Goal: Task Accomplishment & Management: Manage account settings

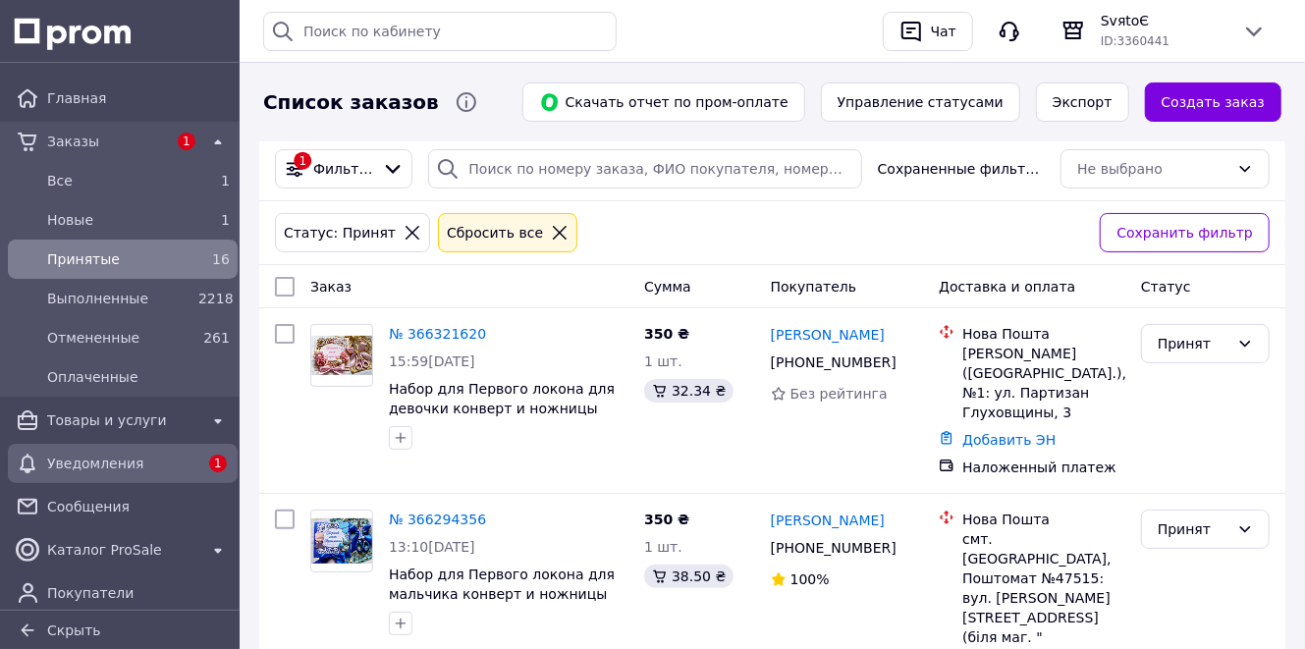
click at [161, 466] on span "Уведомления" at bounding box center [122, 464] width 151 height 20
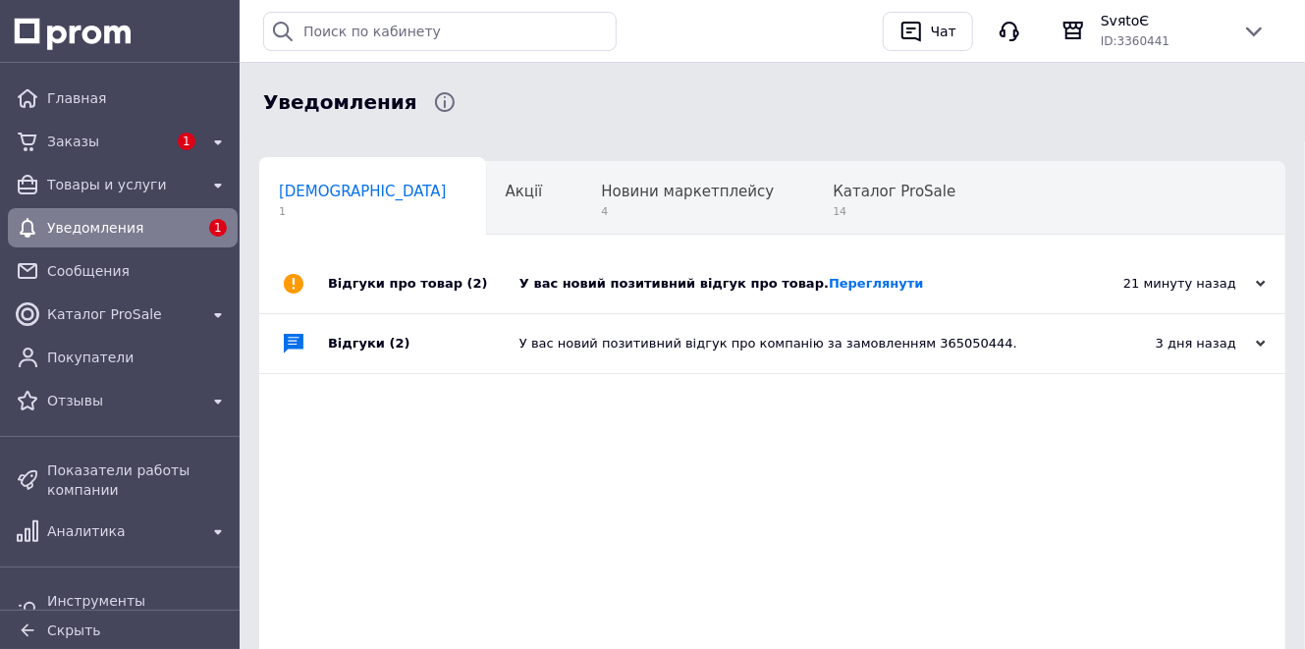
click at [633, 286] on div "У вас новий позитивний відгук про товар. Переглянути" at bounding box center [795, 284] width 550 height 18
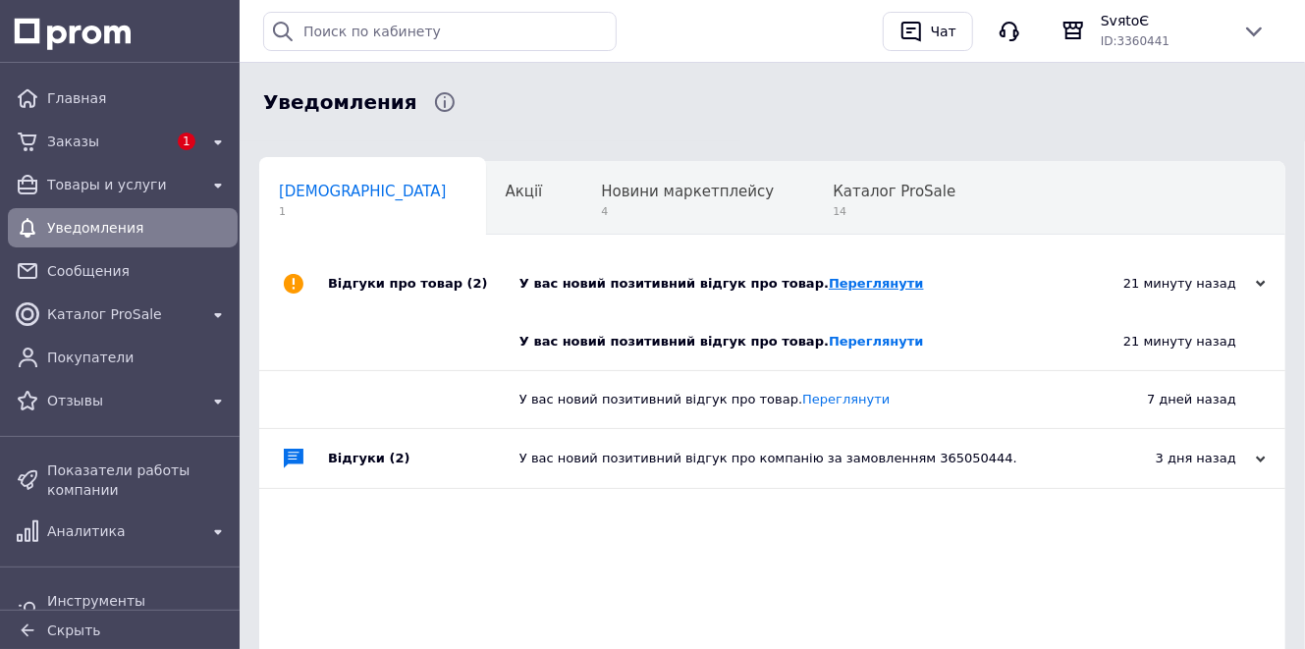
click at [834, 283] on link "Переглянути" at bounding box center [876, 283] width 95 height 15
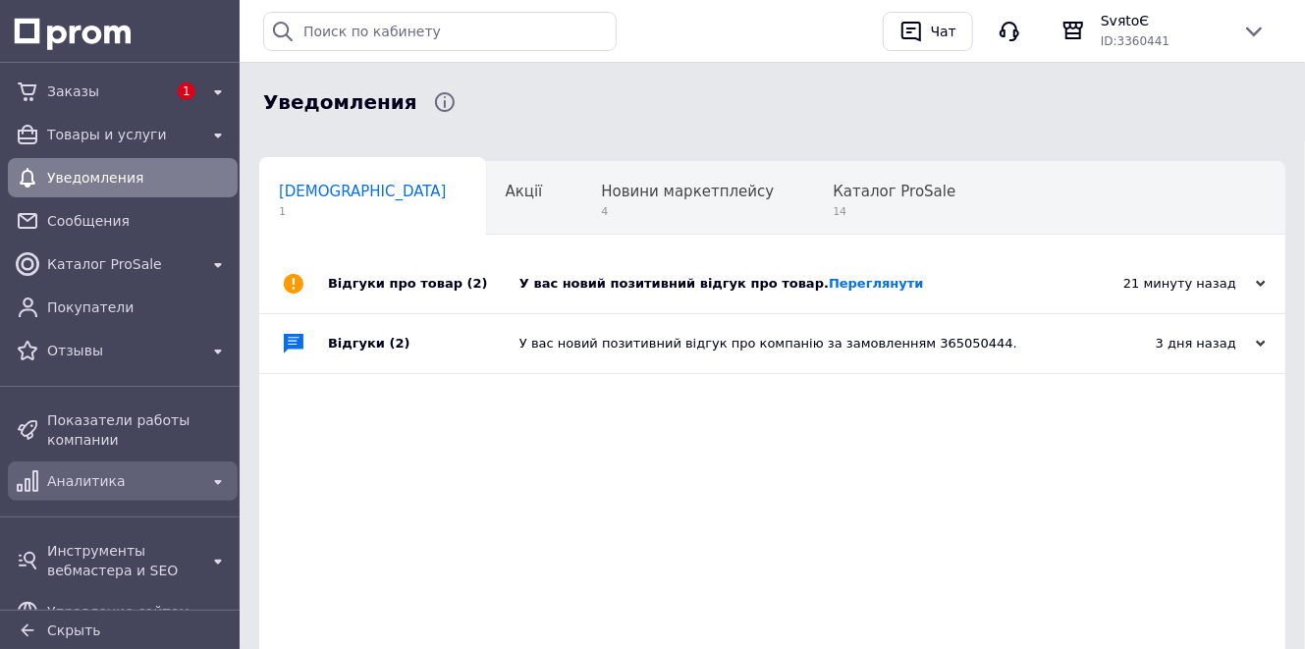
scroll to position [156, 0]
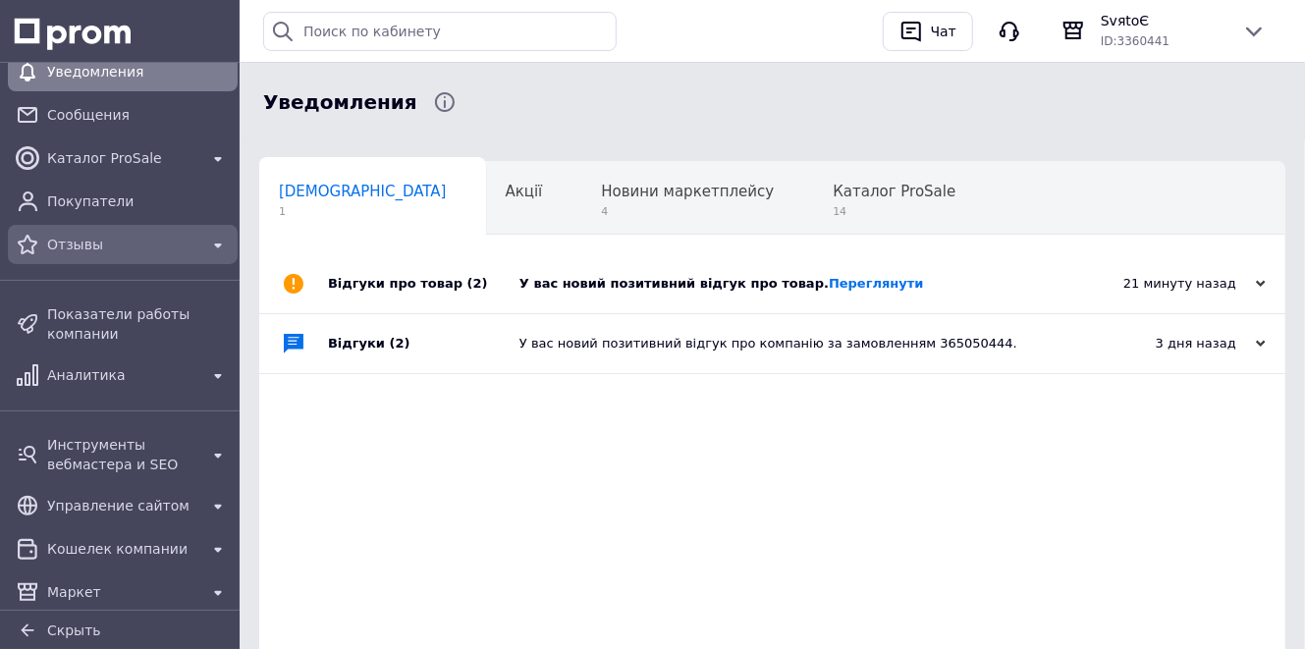
click at [78, 240] on span "Отзывы" at bounding box center [122, 245] width 151 height 20
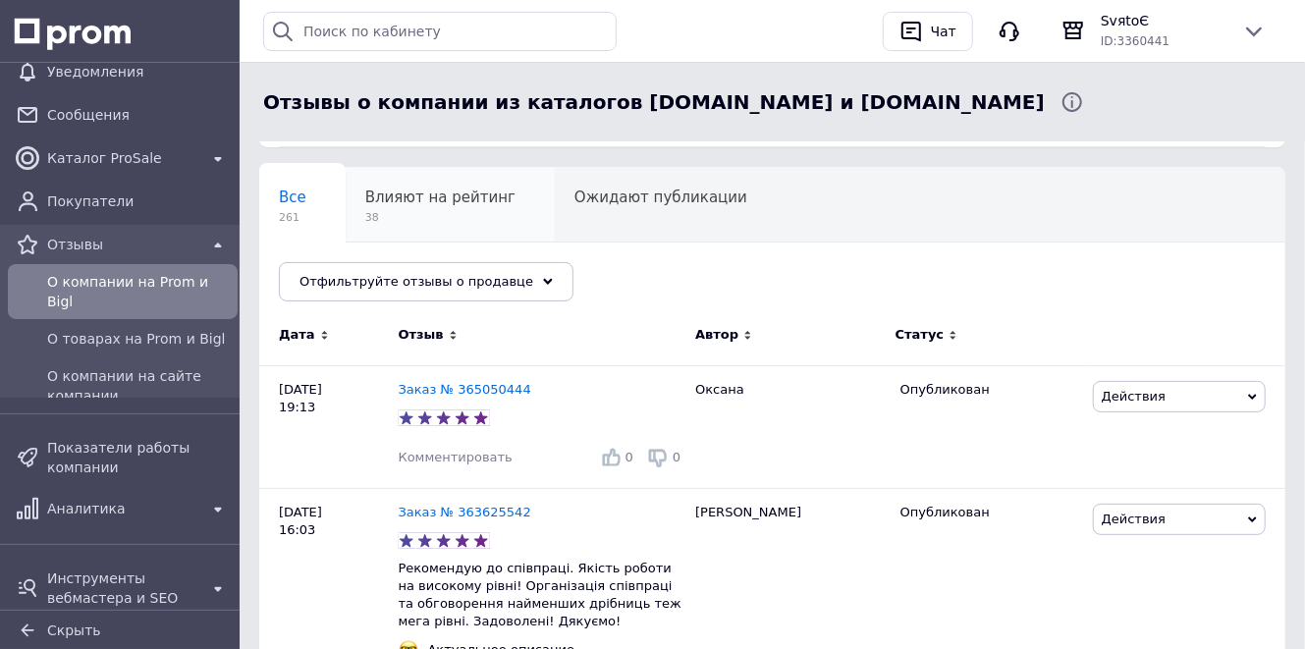
scroll to position [156, 0]
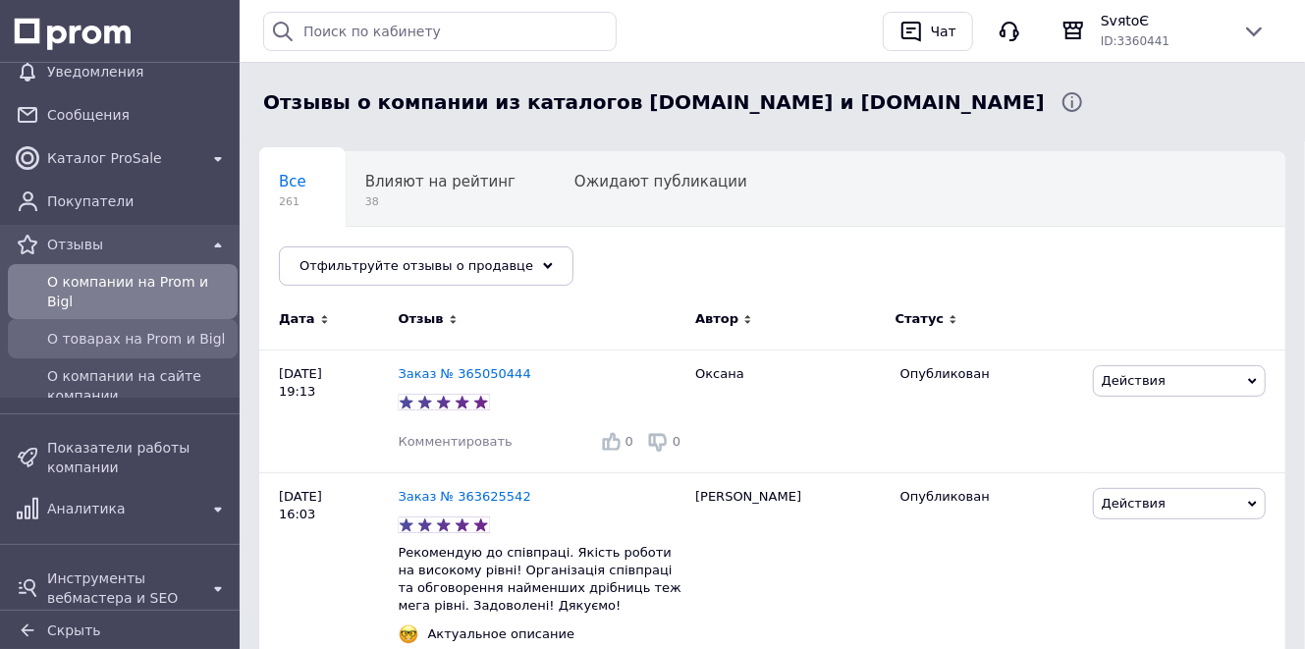
click at [136, 332] on div "О товарах на Prom и Bigl" at bounding box center [138, 339] width 191 height 28
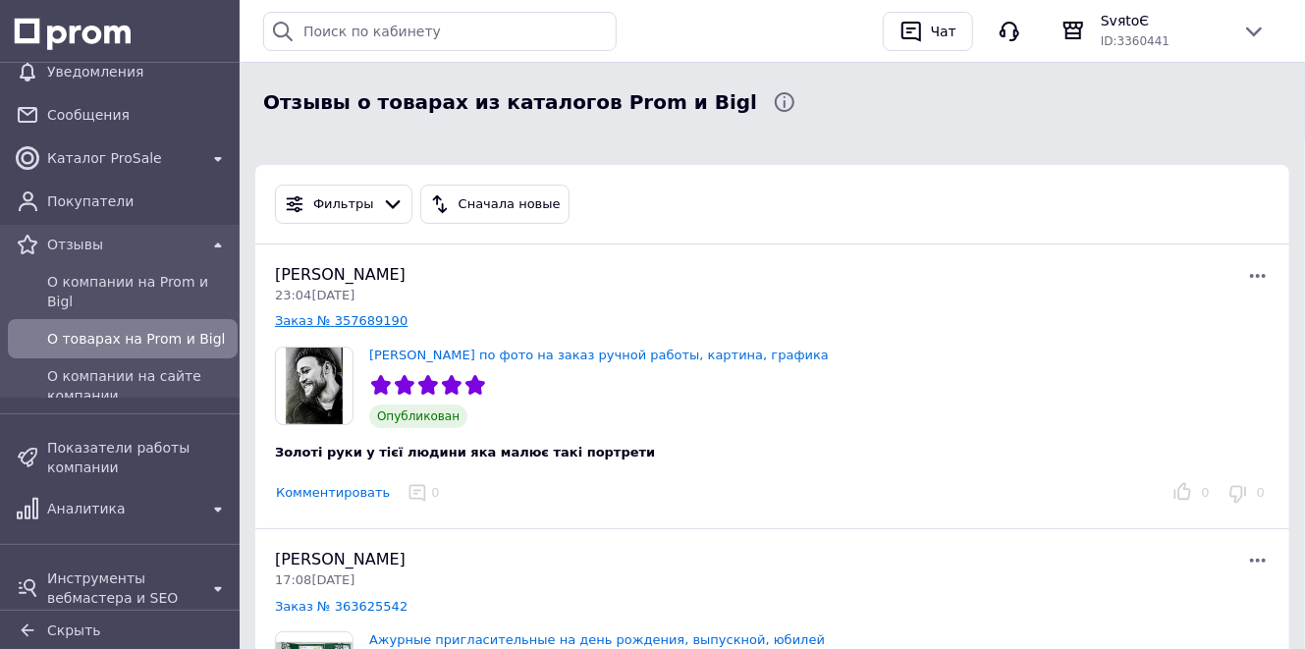
click at [334, 320] on link "Заказ № 357689190" at bounding box center [341, 320] width 133 height 15
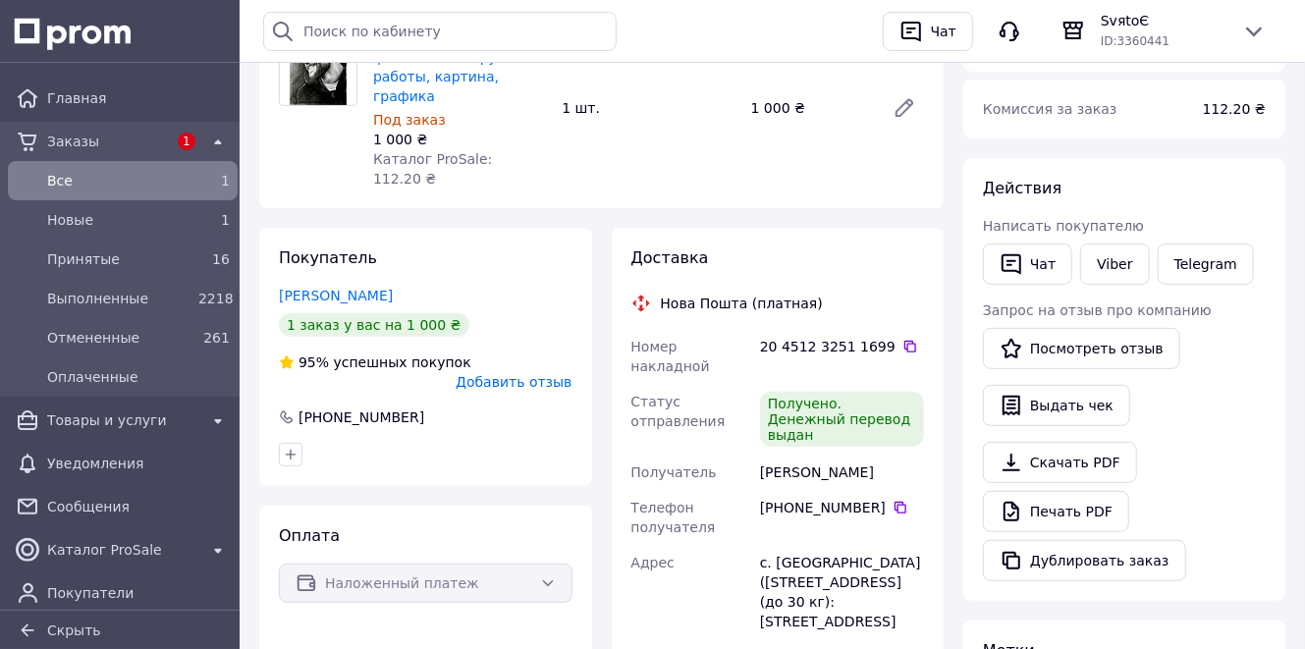
scroll to position [313, 0]
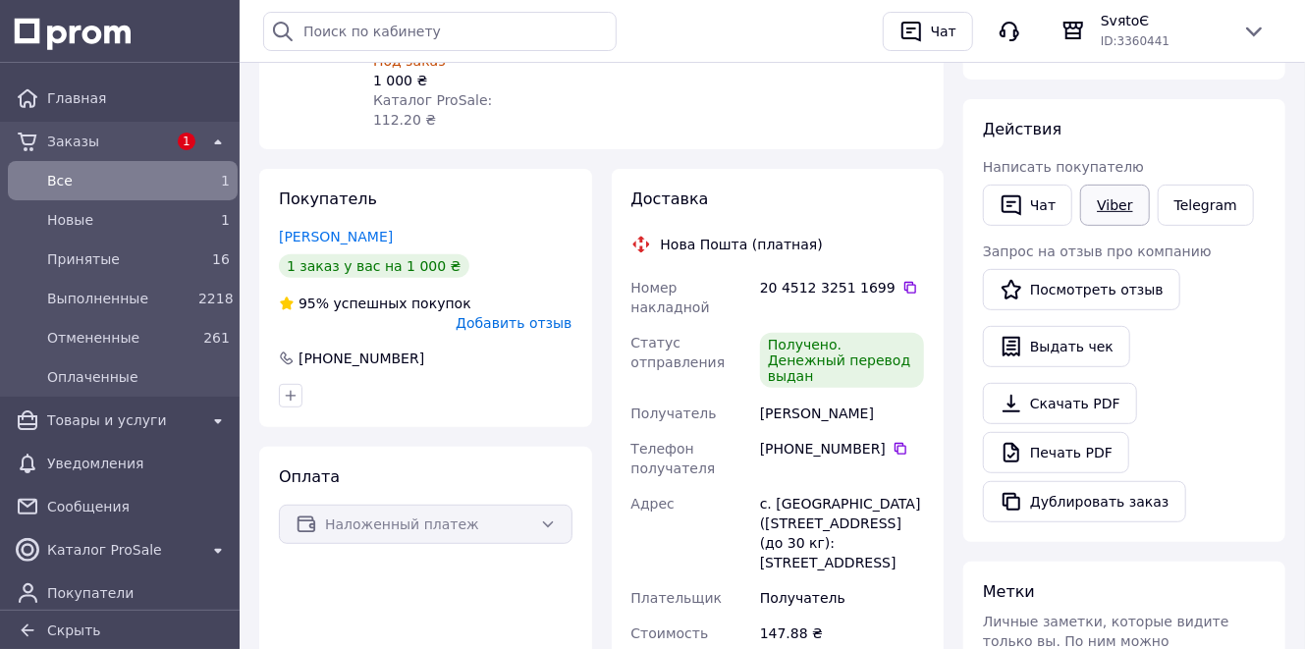
click at [1108, 211] on link "Viber" at bounding box center [1114, 205] width 69 height 41
